Goal: Task Accomplishment & Management: Complete application form

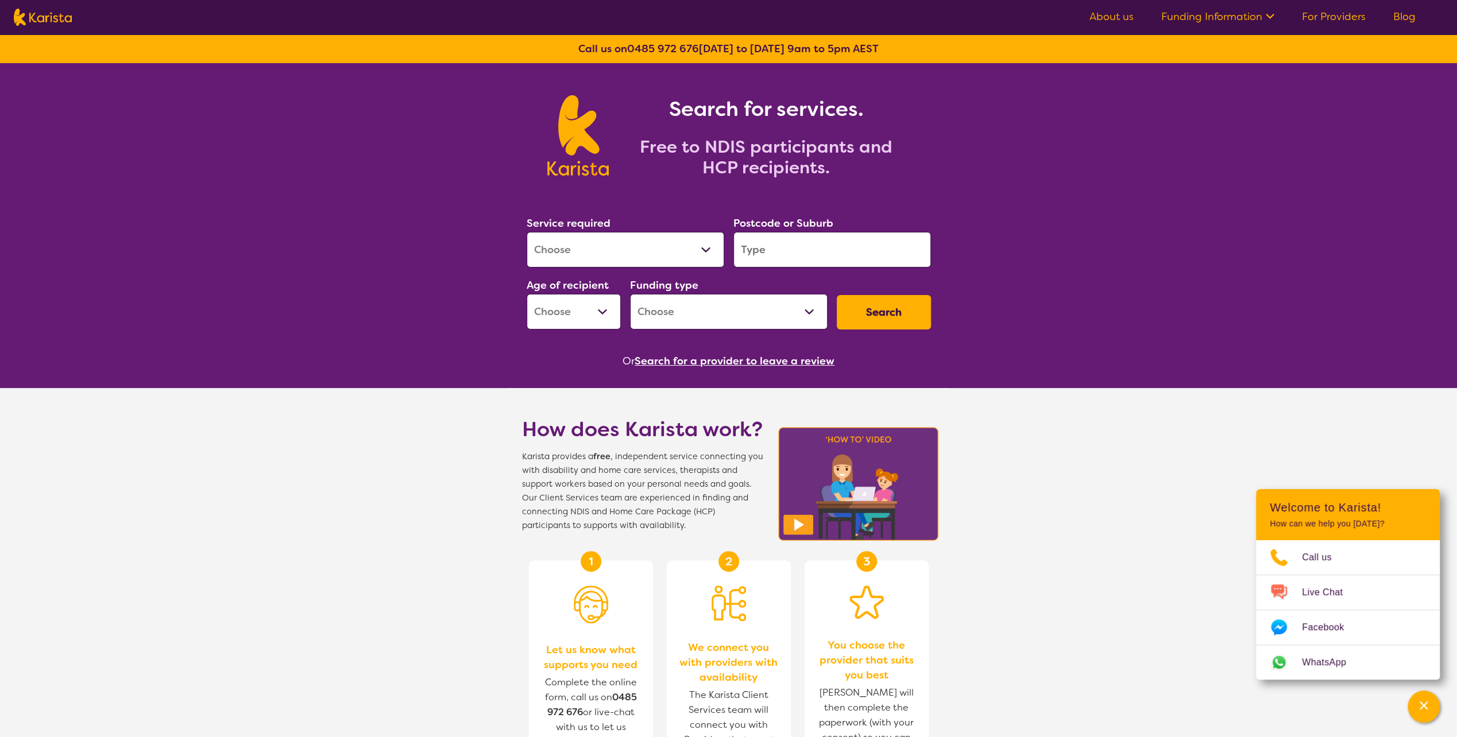
scroll to position [8, 0]
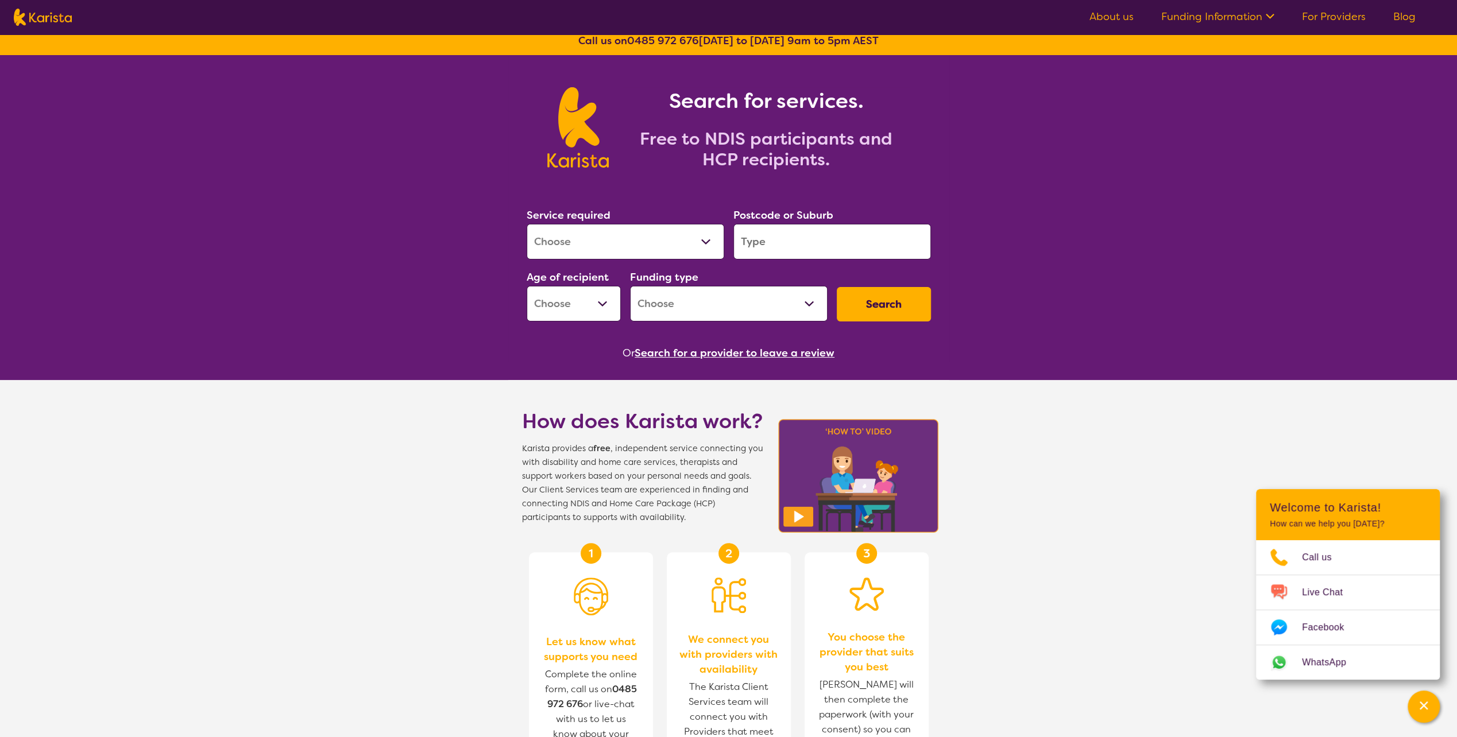
click at [1125, 18] on link "About us" at bounding box center [1111, 17] width 44 height 14
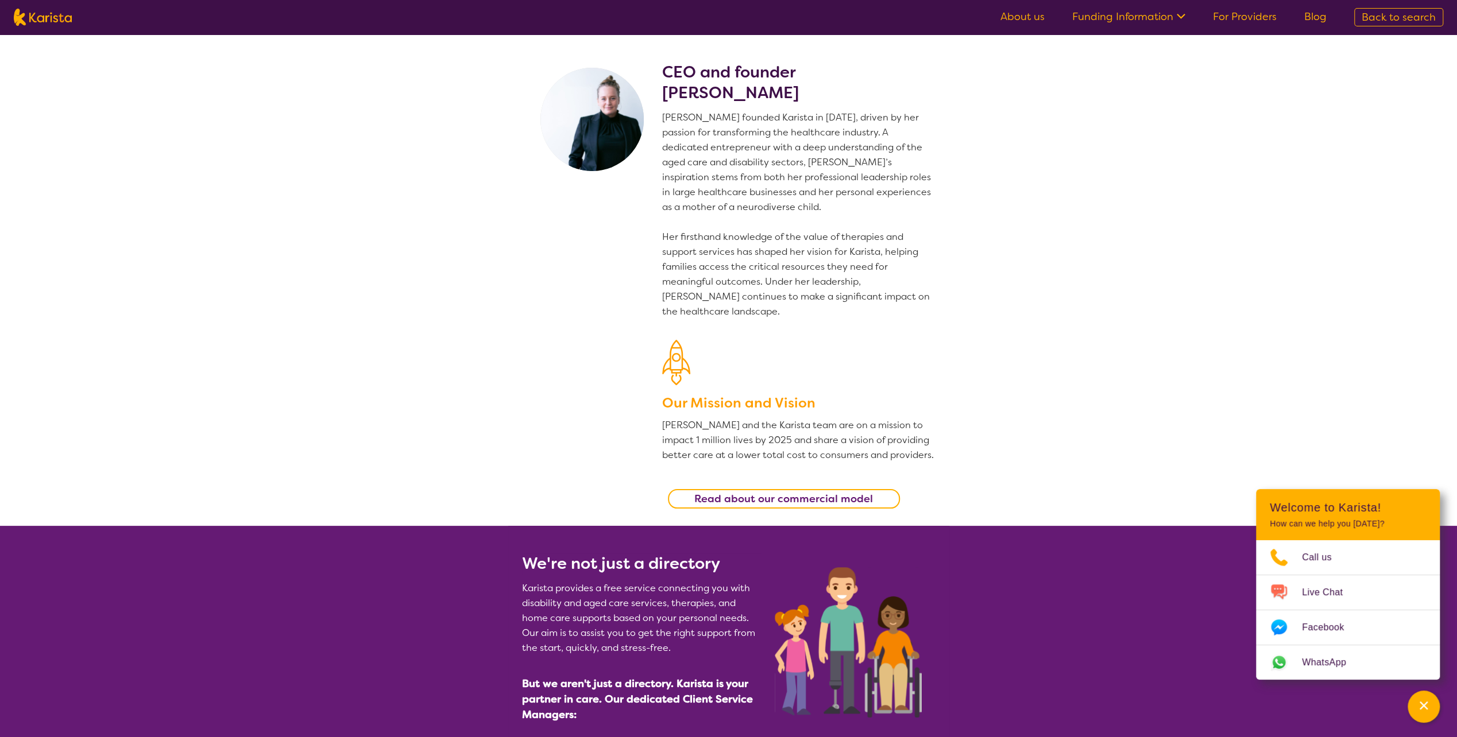
drag, startPoint x: 808, startPoint y: 95, endPoint x: 666, endPoint y: 92, distance: 141.3
click at [666, 92] on h2 "CEO and founder [PERSON_NAME]" at bounding box center [798, 82] width 273 height 41
copy h2 "[PERSON_NAME]"
click at [46, 18] on img at bounding box center [43, 17] width 58 height 17
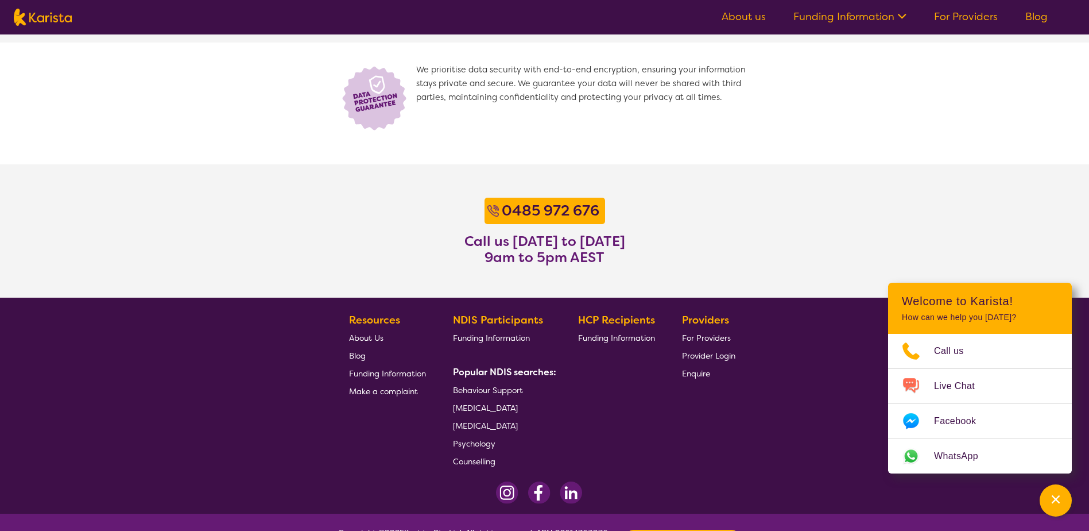
scroll to position [795, 0]
click at [485, 389] on span "Behaviour Support" at bounding box center [488, 390] width 70 height 10
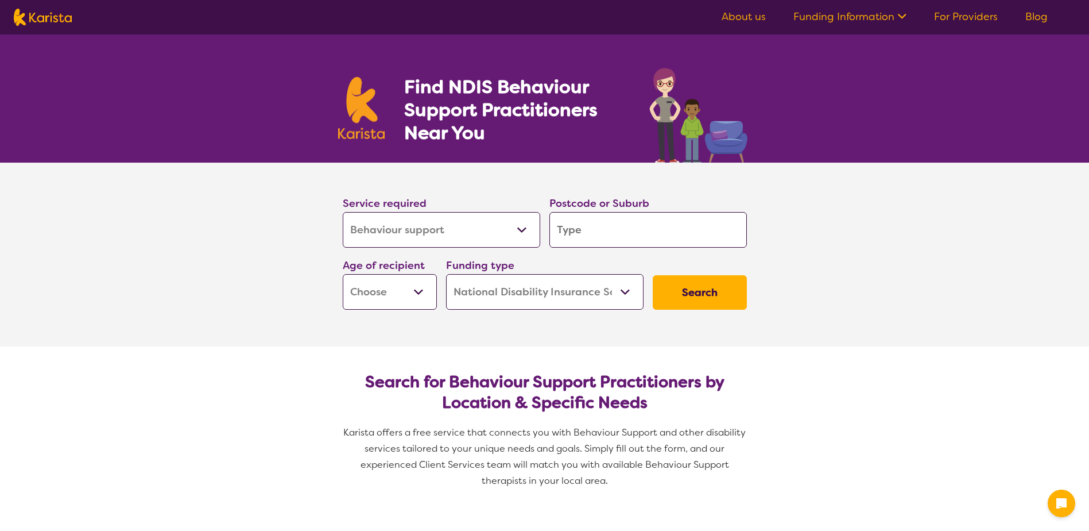
select select "Behaviour support"
select select "NDIS"
select select "Behaviour support"
select select "NDIS"
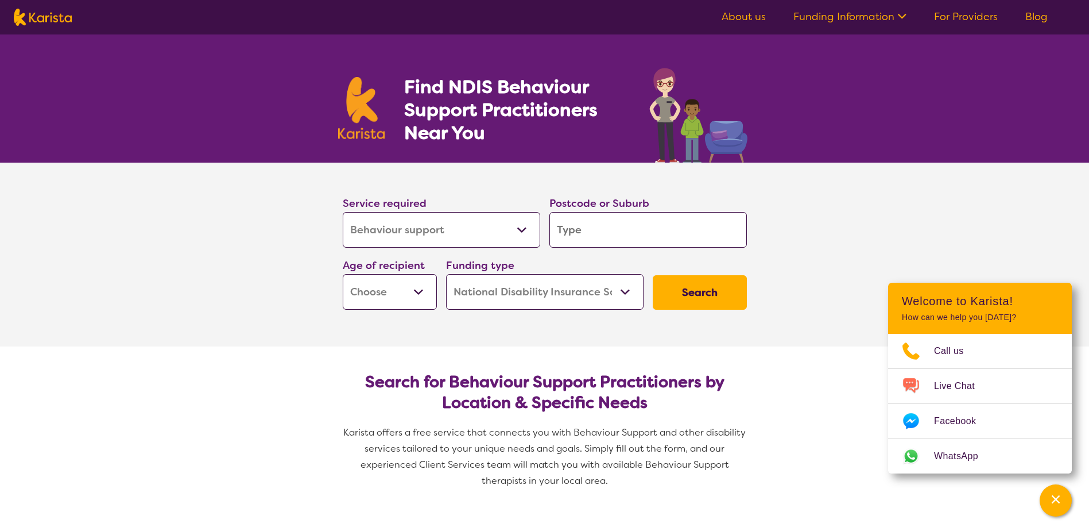
click at [588, 231] on input "search" at bounding box center [649, 230] width 198 height 36
type input "2"
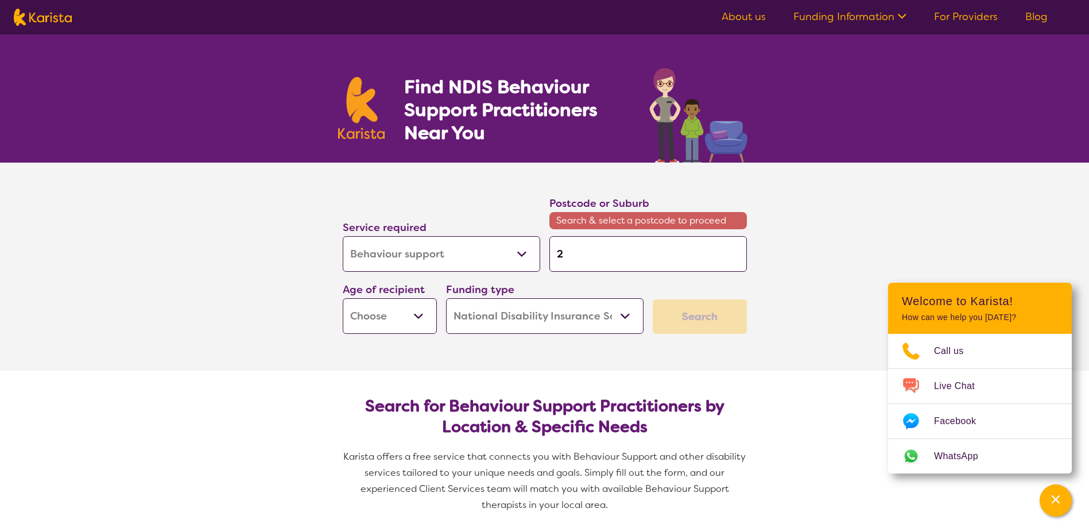
type input "21"
type input "217"
type input "2170"
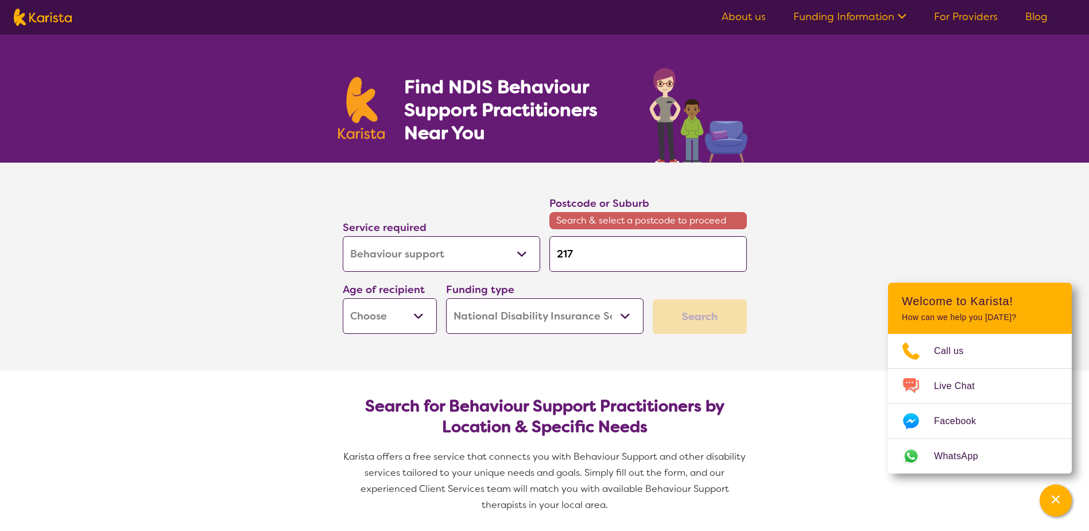
type input "2170"
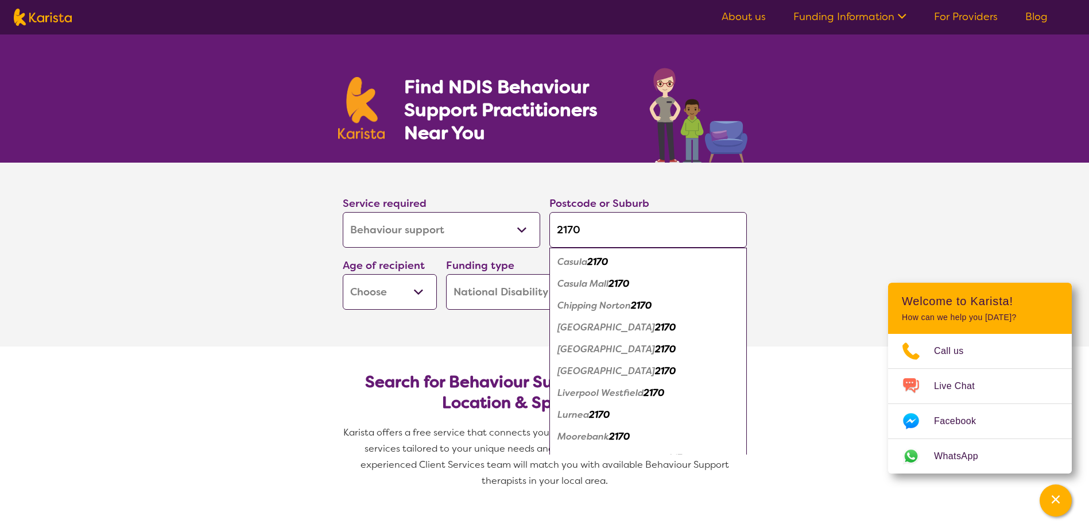
type input "2170"
click at [588, 261] on em "Casula" at bounding box center [573, 262] width 30 height 12
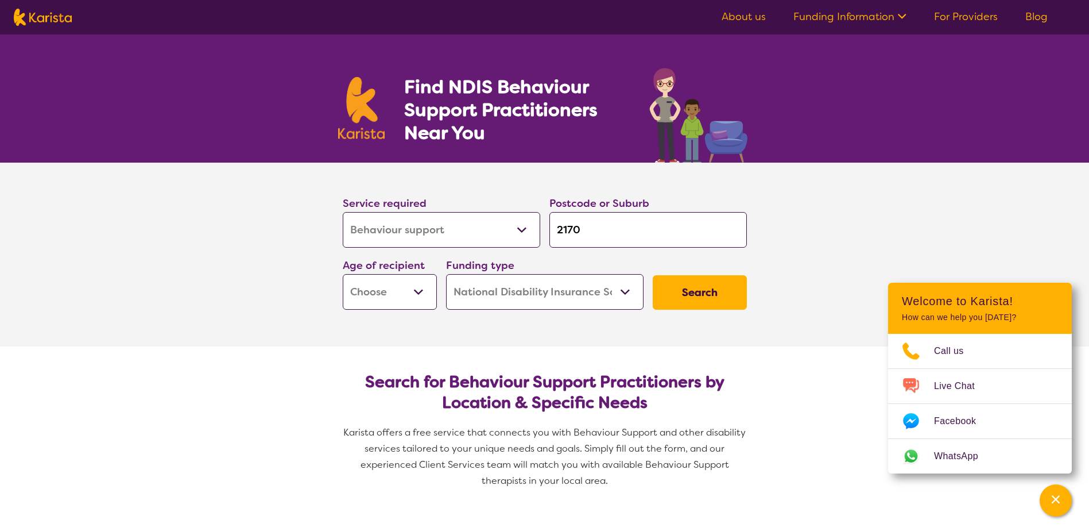
click at [403, 301] on select "Early Childhood - 0 to 9 Child - 10 to 11 Adolescent - 12 to 17 Adult - 18 to 6…" at bounding box center [390, 292] width 94 height 36
select select "EC"
click at [343, 274] on select "Early Childhood - 0 to 9 Child - 10 to 11 Adolescent - 12 to 17 Adult - 18 to 6…" at bounding box center [390, 292] width 94 height 36
select select "EC"
click at [704, 290] on button "Search" at bounding box center [700, 292] width 94 height 34
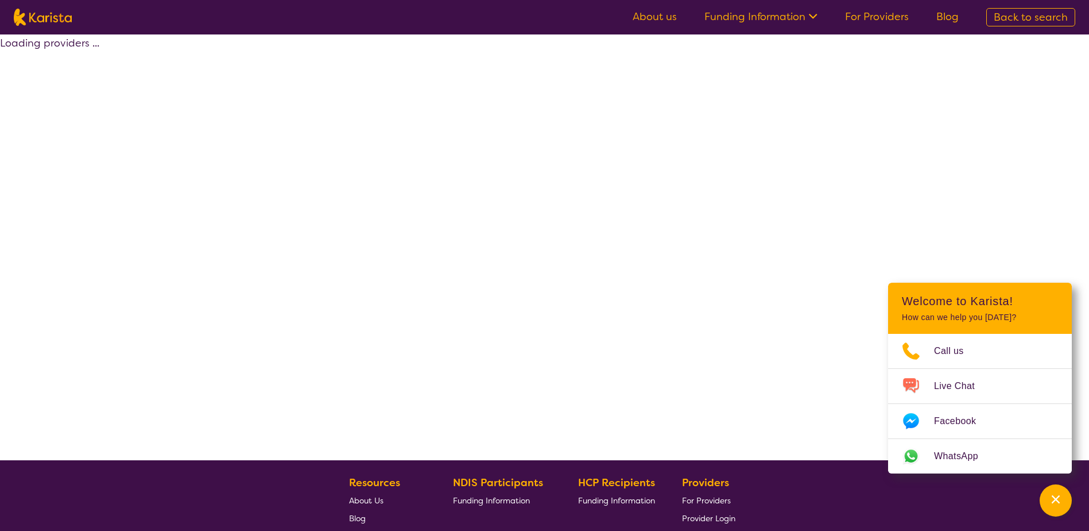
select select "by_score"
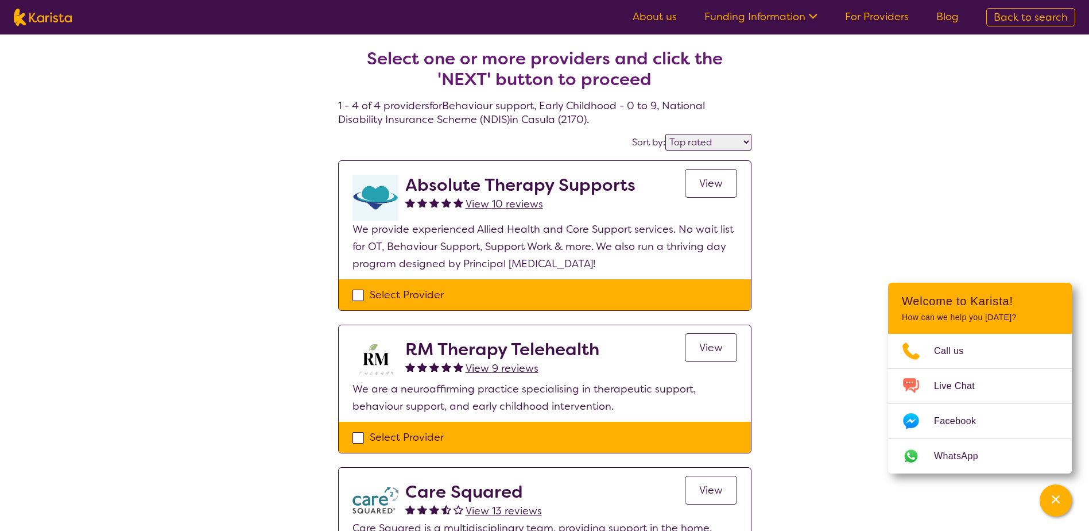
click at [248, 100] on div "Select one or more providers and click the 'NEXT' button to proceed 1 - 4 of 4 …" at bounding box center [544, 415] width 1089 height 763
click at [356, 296] on div "Select Provider" at bounding box center [545, 294] width 385 height 17
checkbox input "true"
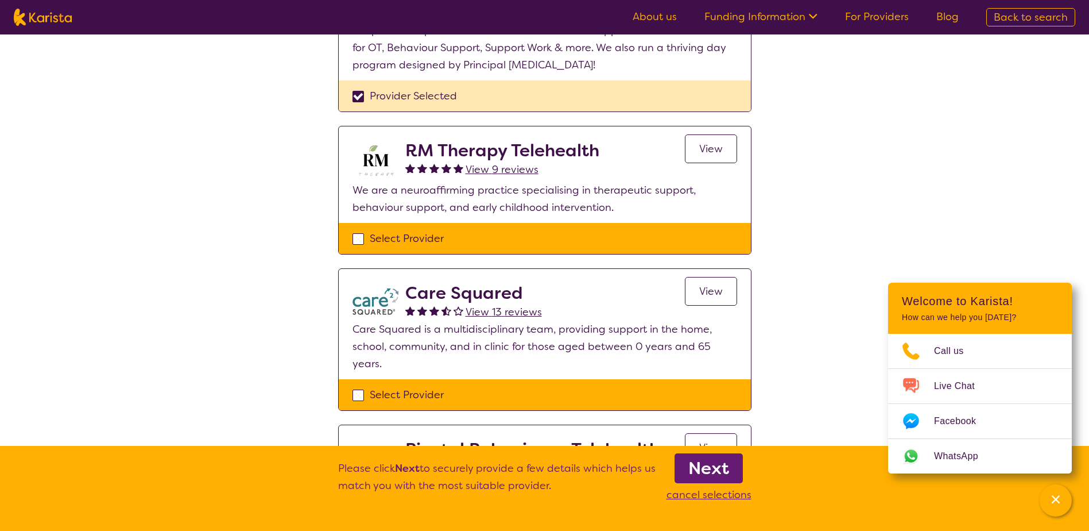
scroll to position [199, 0]
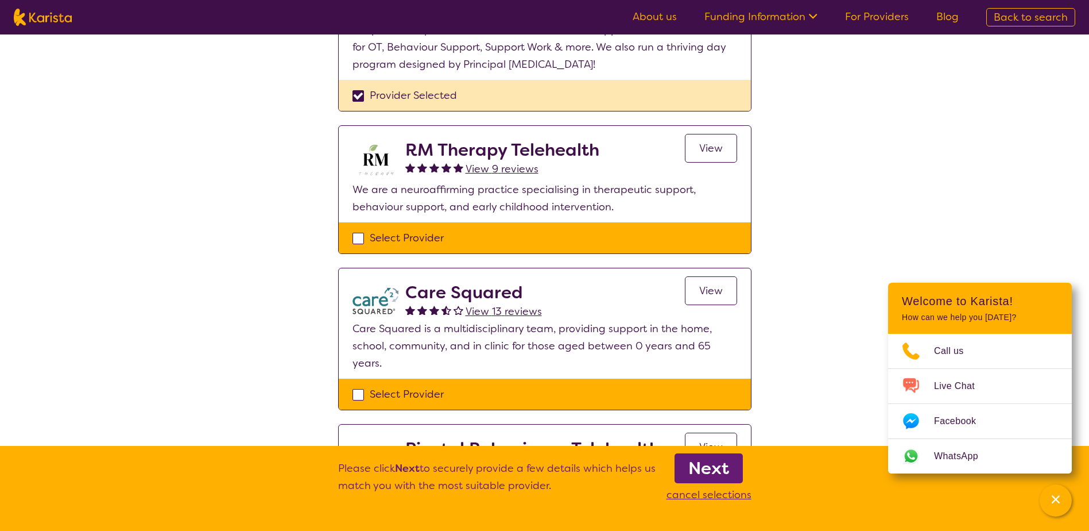
click at [356, 395] on div "Select Provider" at bounding box center [545, 393] width 385 height 17
checkbox input "true"
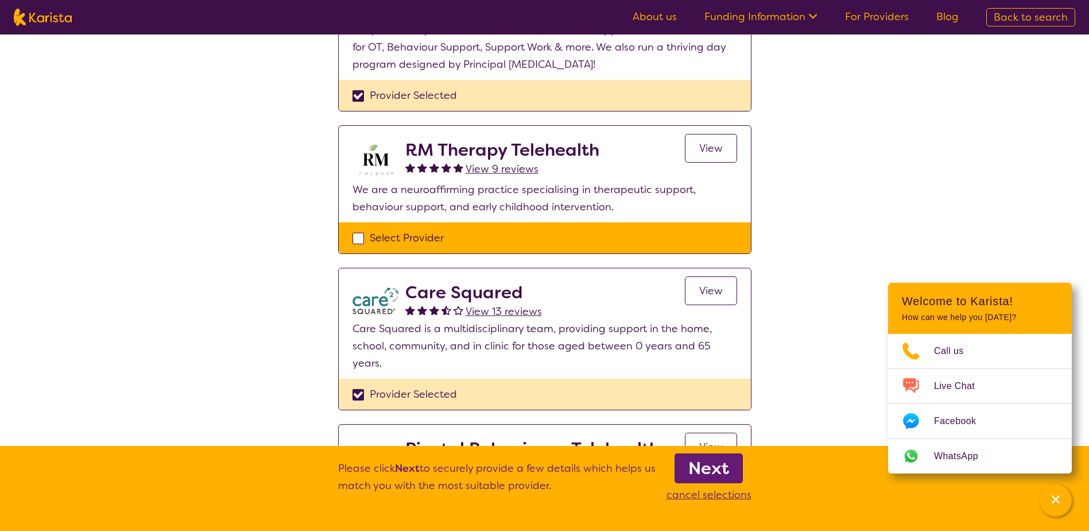
click at [704, 464] on b "Next" at bounding box center [709, 468] width 41 height 23
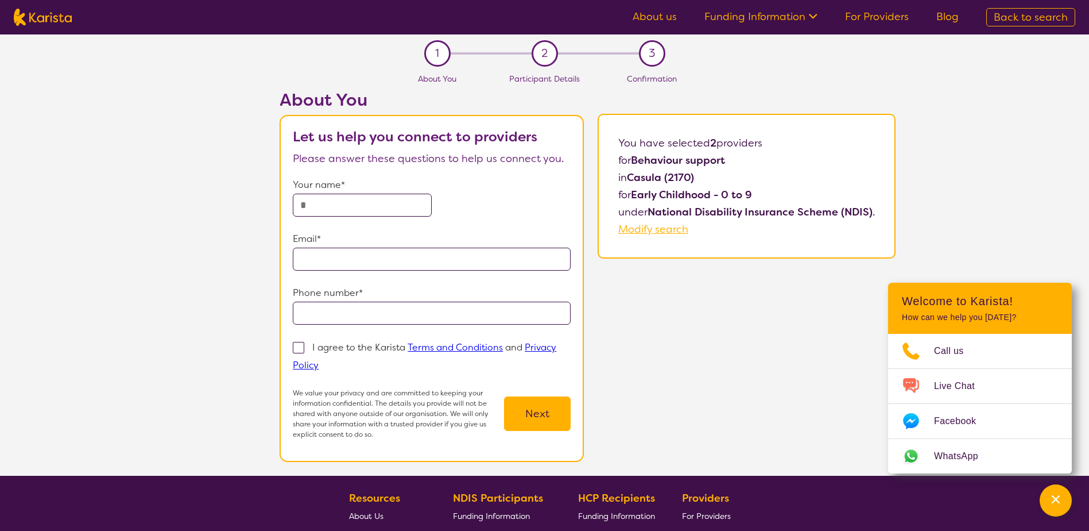
scroll to position [161, 0]
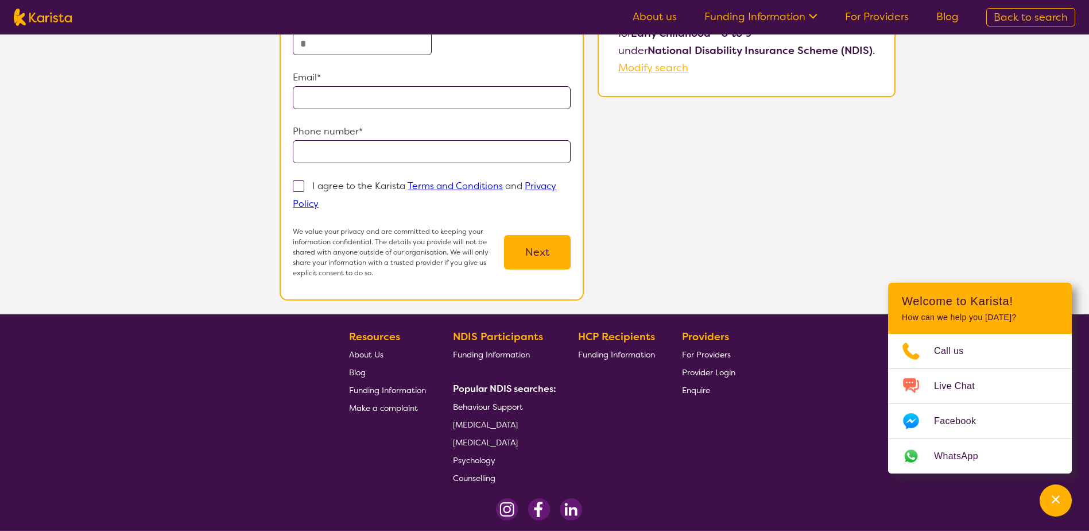
click at [366, 354] on span "About Us" at bounding box center [366, 354] width 34 height 10
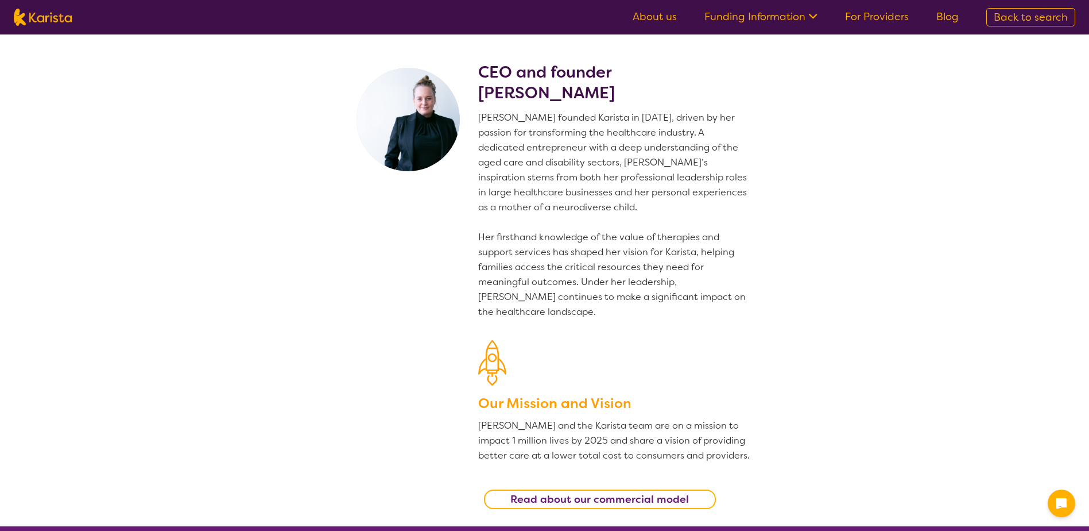
scroll to position [211, 0]
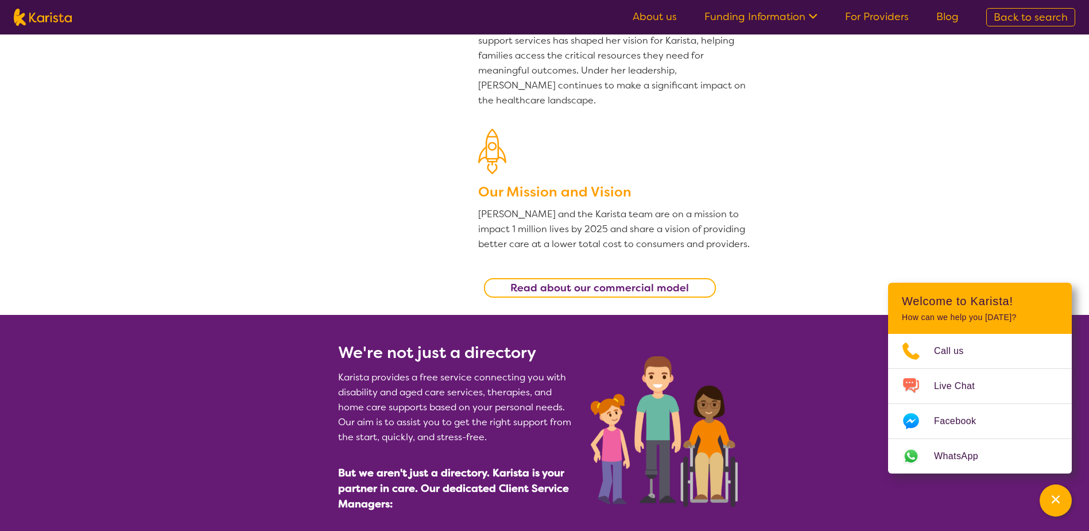
click at [615, 282] on b "Read about our commercial model" at bounding box center [600, 288] width 179 height 14
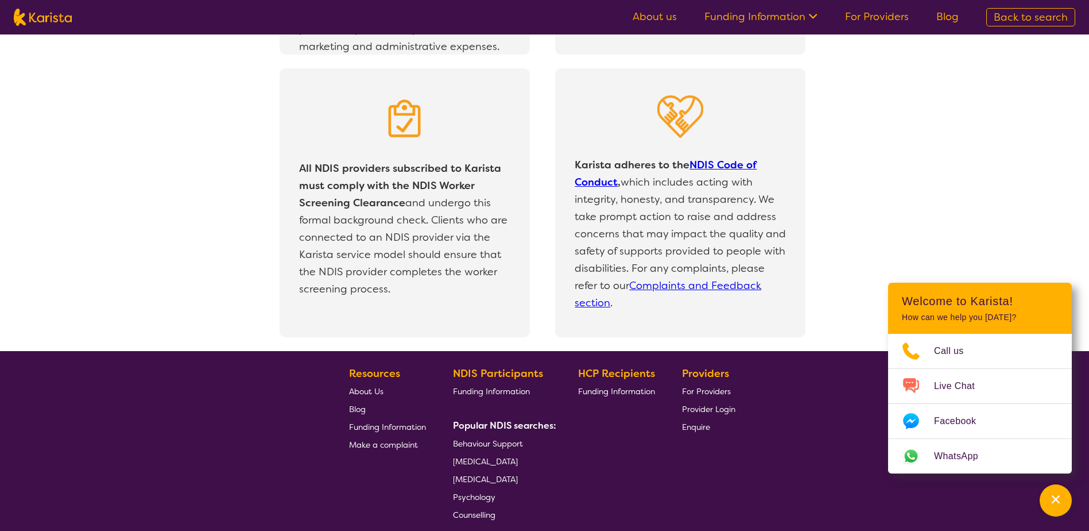
scroll to position [2351, 0]
